Goal: Transaction & Acquisition: Book appointment/travel/reservation

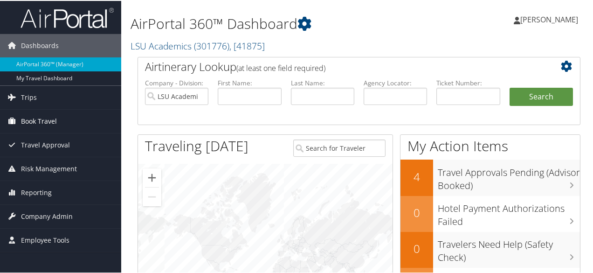
click at [41, 117] on span "Book Travel" at bounding box center [39, 120] width 36 height 23
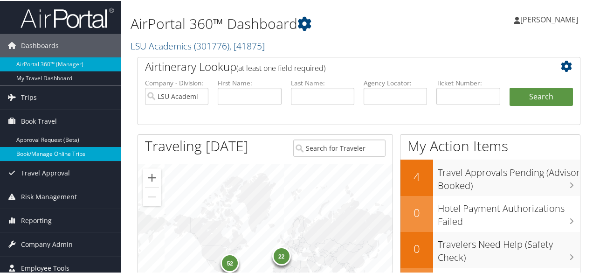
click at [50, 155] on link "Book/Manage Online Trips" at bounding box center [60, 153] width 121 height 14
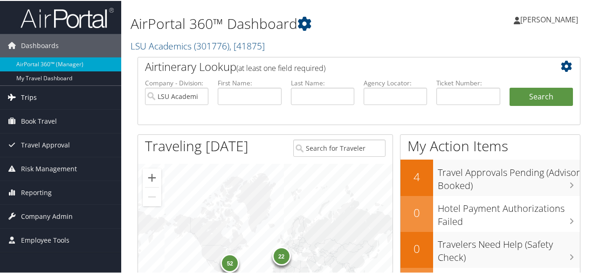
click at [50, 100] on link "Trips" at bounding box center [60, 96] width 121 height 23
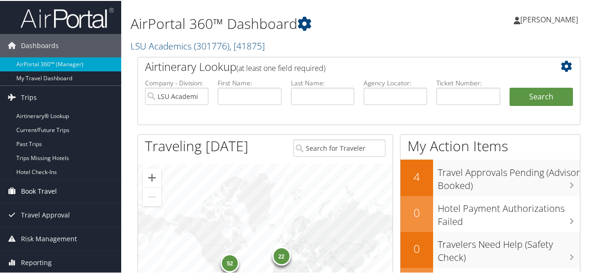
click at [44, 190] on span "Book Travel" at bounding box center [39, 190] width 36 height 23
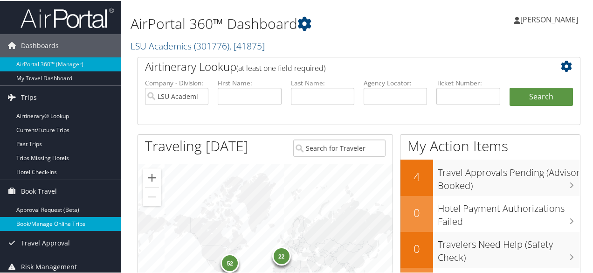
click at [51, 223] on link "Book/Manage Online Trips" at bounding box center [60, 223] width 121 height 14
